Goal: Task Accomplishment & Management: Manage account settings

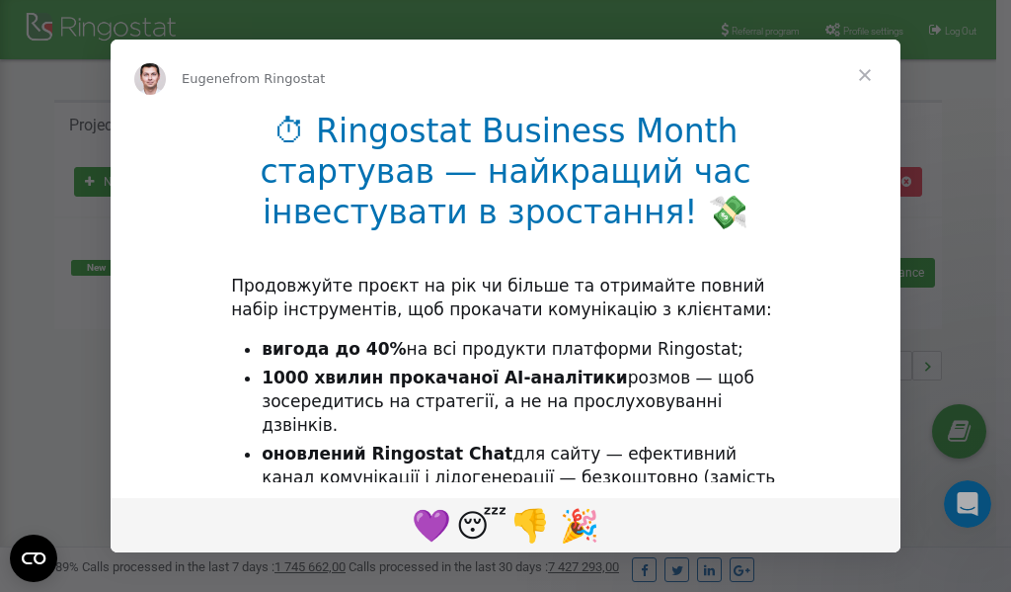
click at [413, 414] on li "1000 хвилин прокачаної AI-аналітики розмов — щоб зосередитись на стратегії, а н…" at bounding box center [521, 401] width 518 height 71
click at [864, 30] on div "Intercom messenger" at bounding box center [505, 296] width 1011 height 592
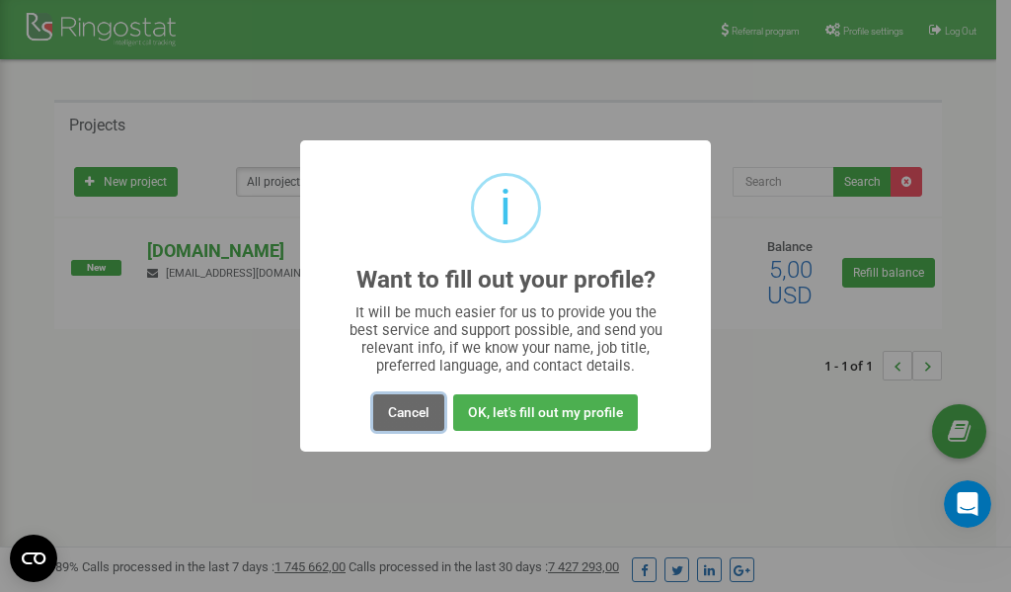
click at [409, 414] on button "Cancel" at bounding box center [408, 412] width 71 height 37
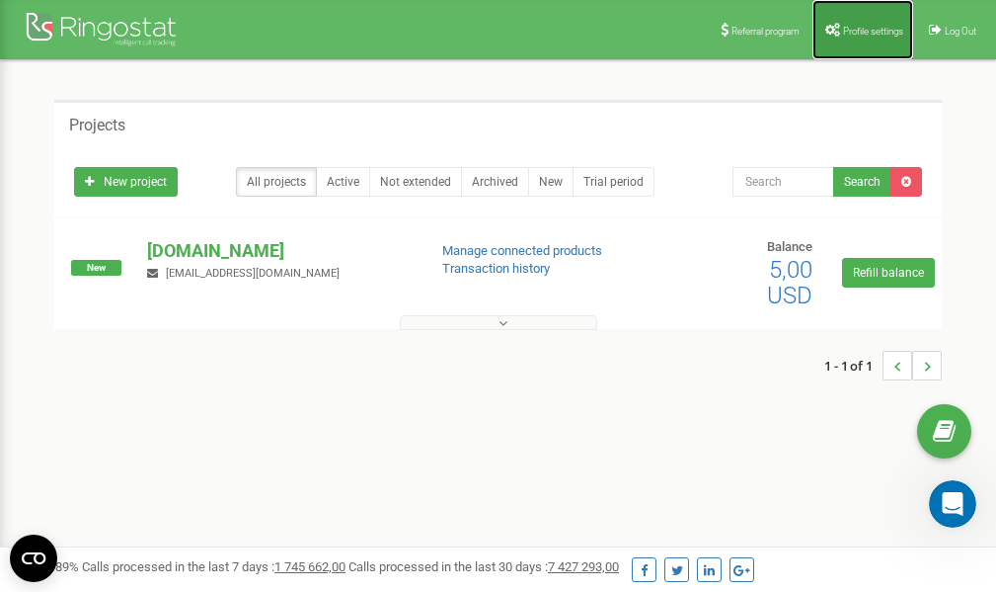
click at [861, 36] on link "Profile settings" at bounding box center [863, 29] width 101 height 59
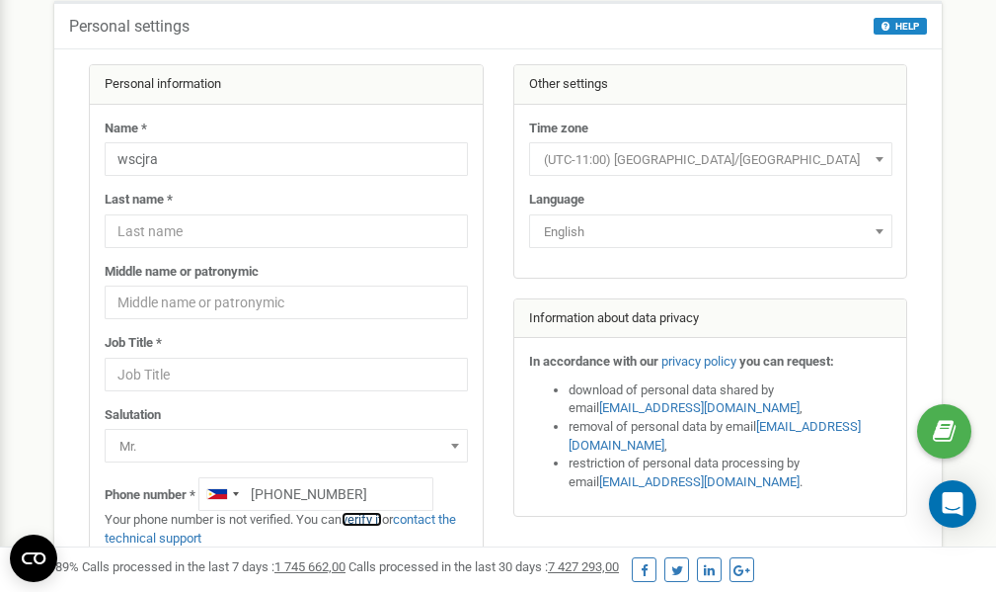
click at [377, 519] on link "verify it" at bounding box center [362, 519] width 40 height 15
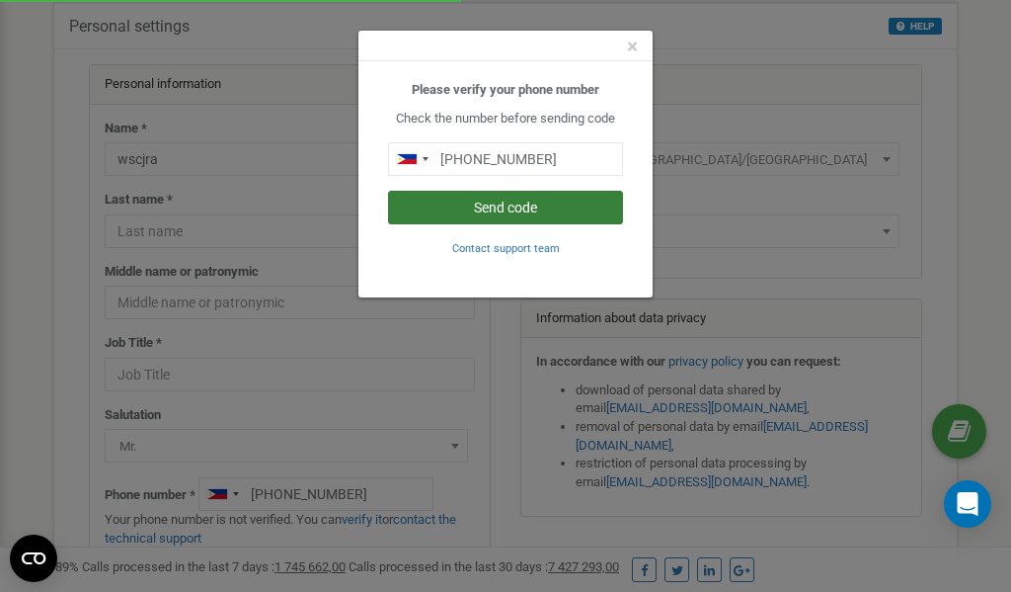
click at [502, 207] on button "Send code" at bounding box center [505, 208] width 235 height 34
